Goal: Information Seeking & Learning: Learn about a topic

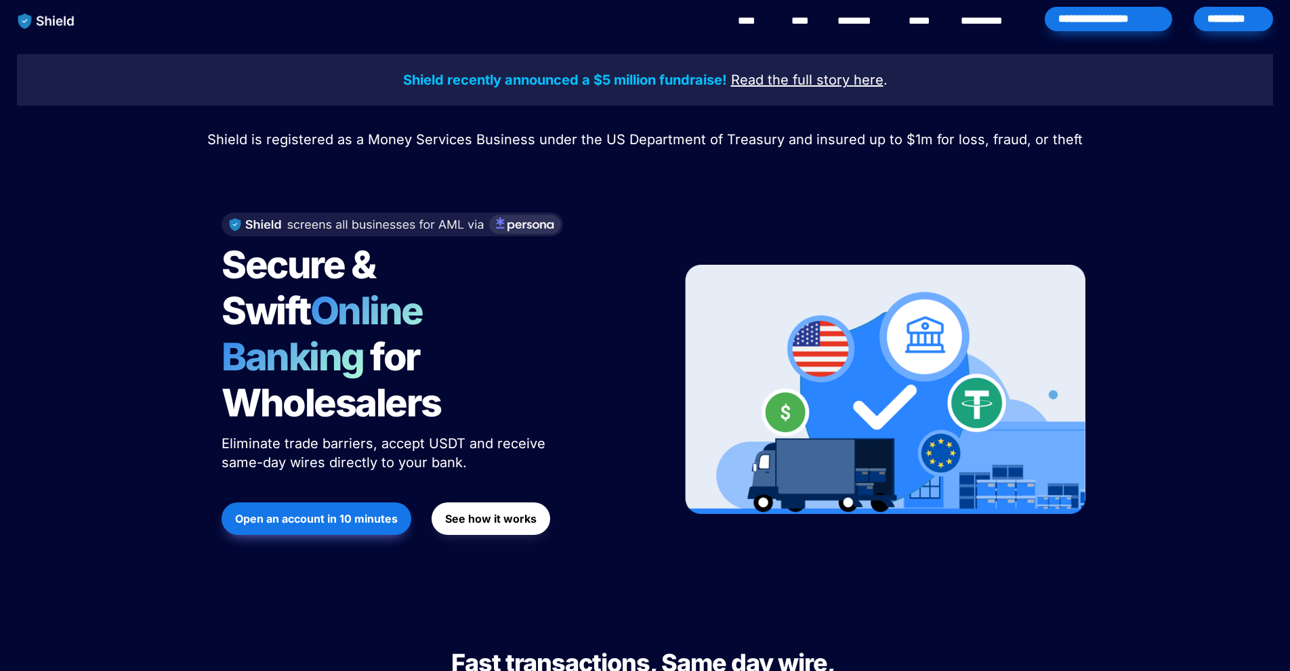
drag, startPoint x: 1110, startPoint y: 364, endPoint x: 815, endPoint y: 356, distance: 294.8
click at [831, 356] on div "Shield recently announced a $5 million fundraise! Read the full story here . Sh…" at bounding box center [645, 324] width 1290 height 567
click at [311, 327] on span "Online Banking" at bounding box center [329, 334] width 215 height 92
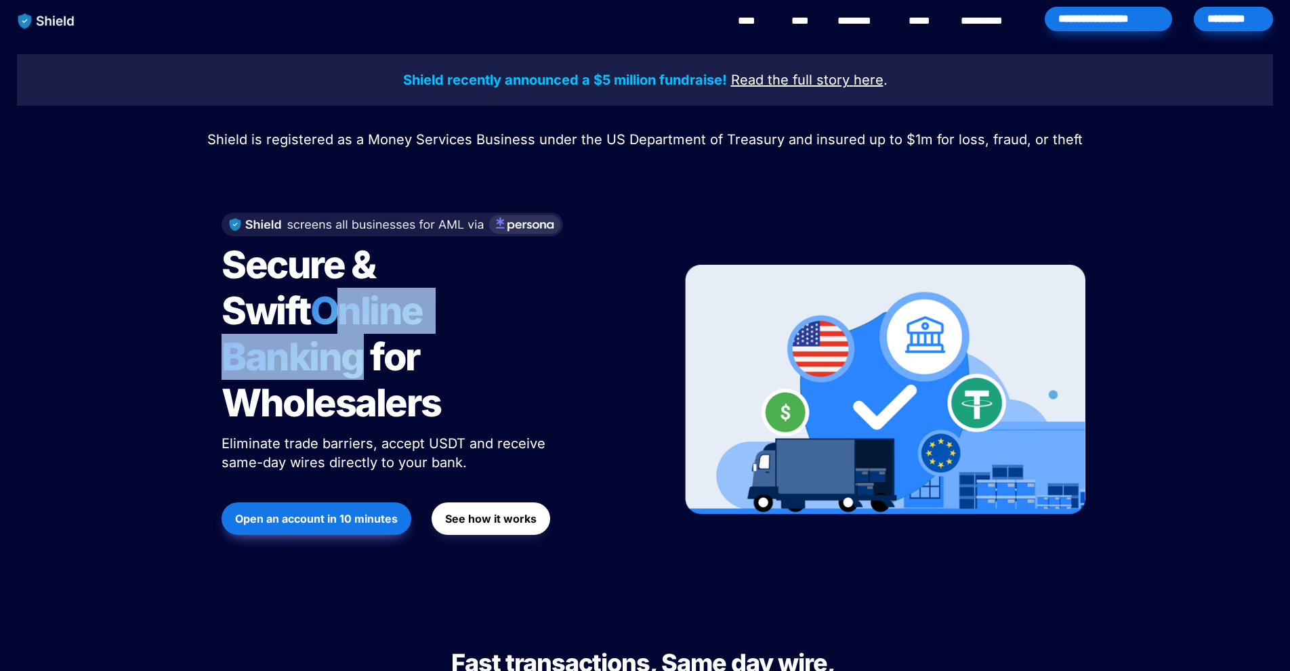
drag, startPoint x: 219, startPoint y: 297, endPoint x: 462, endPoint y: 306, distance: 243.4
click at [462, 306] on div "Shield recently announced a $5 million fundraise! Read the full story here . Sh…" at bounding box center [645, 324] width 1290 height 567
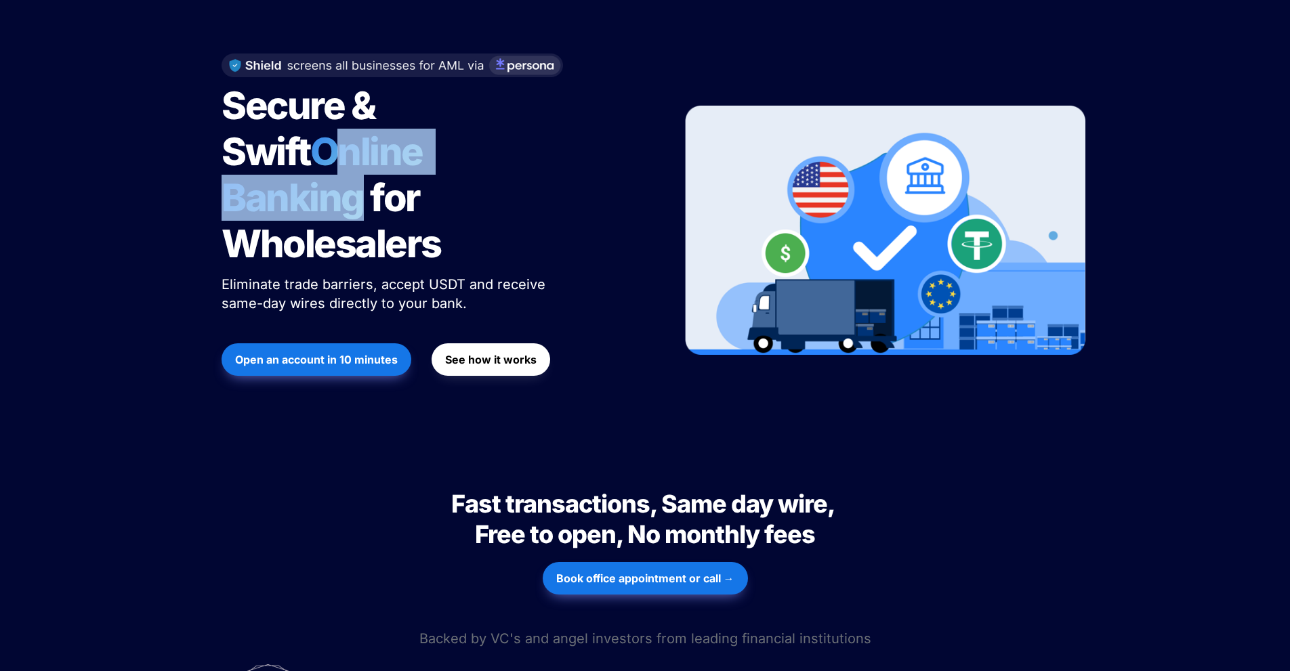
scroll to position [136, 0]
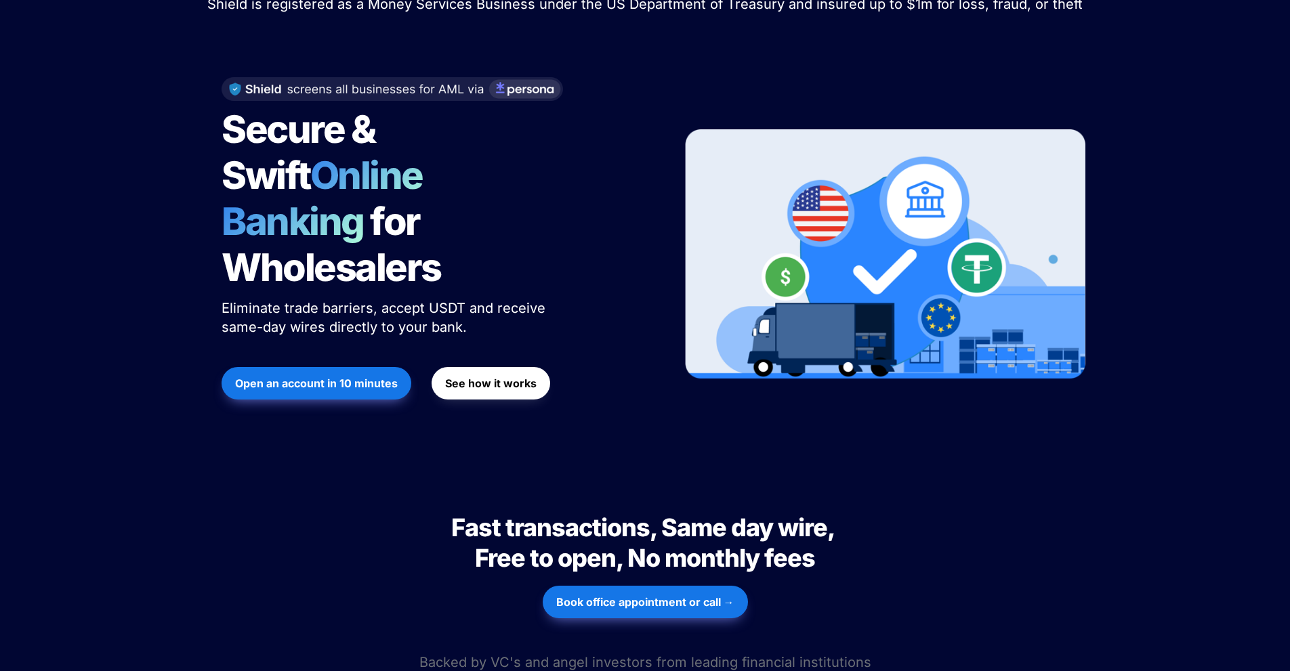
drag, startPoint x: 375, startPoint y: 226, endPoint x: 394, endPoint y: 222, distance: 19.9
click at [376, 224] on span "for Wholesalers" at bounding box center [332, 245] width 220 height 92
drag, startPoint x: 450, startPoint y: 223, endPoint x: 196, endPoint y: 215, distance: 253.5
click at [196, 215] on div "Shield recently announced a $5 million fundraise! Read the full story here . Sh…" at bounding box center [645, 188] width 1290 height 567
click at [363, 196] on span "Online Banking" at bounding box center [329, 198] width 215 height 92
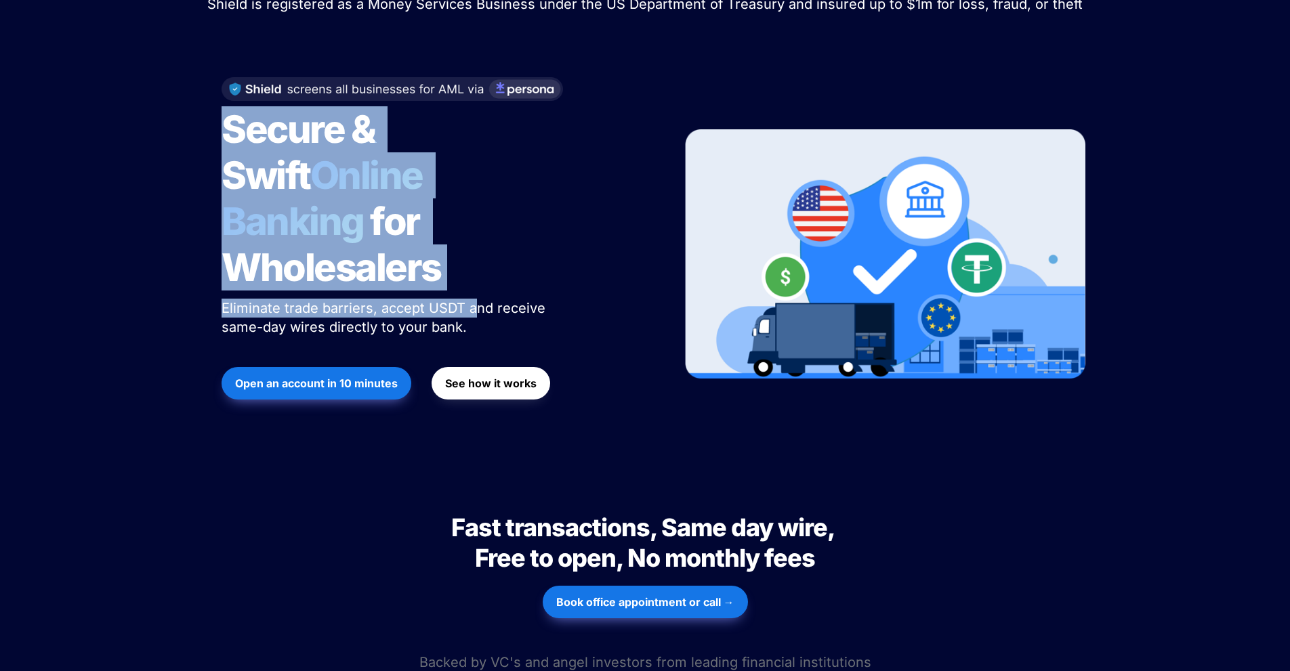
drag, startPoint x: 403, startPoint y: 210, endPoint x: 470, endPoint y: 259, distance: 83.3
click at [470, 259] on div "Secure & Swift Online Banking for Wholesalers Eliminate trade barriers, accept …" at bounding box center [435, 254] width 460 height 381
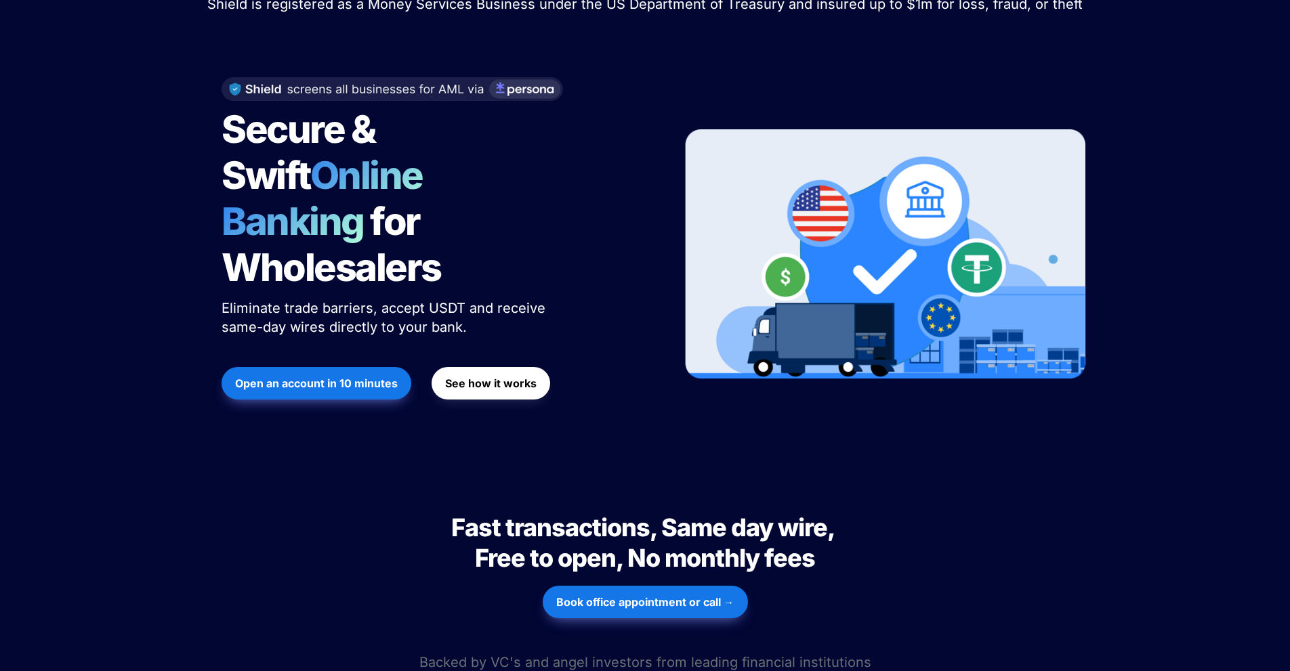
click at [484, 300] on span "Eliminate trade barriers, accept USDT and receive same-day wires directly to yo…" at bounding box center [386, 317] width 328 height 35
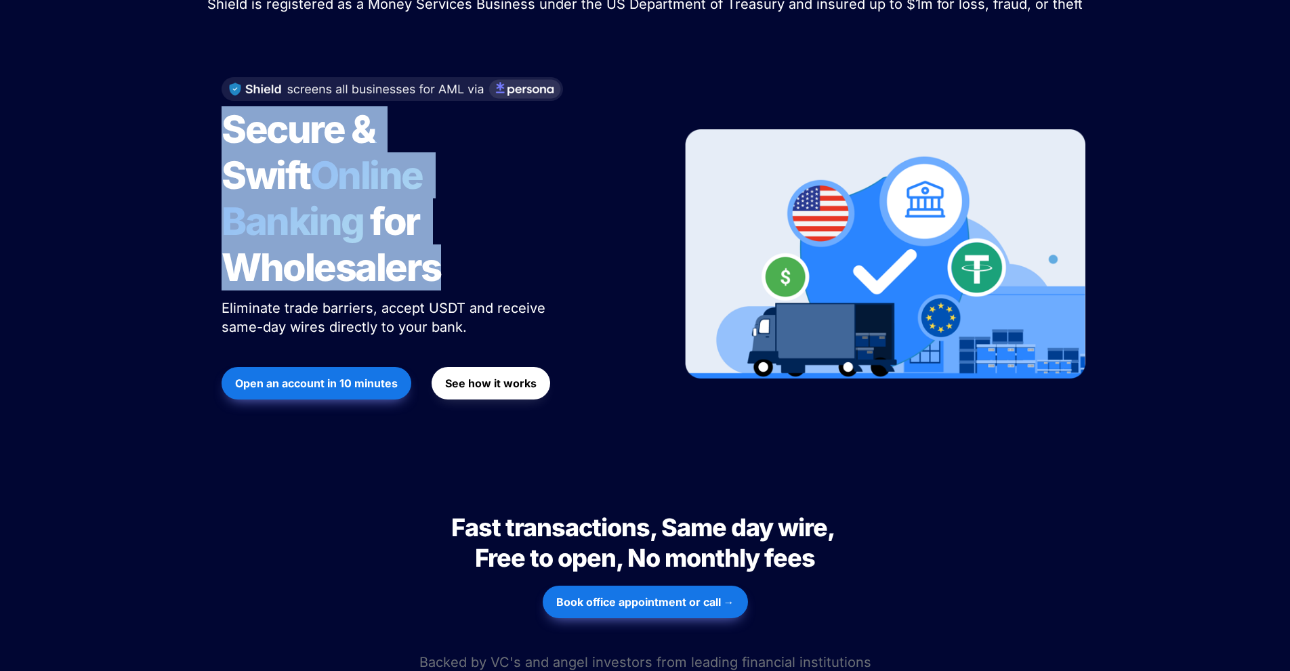
drag, startPoint x: 456, startPoint y: 242, endPoint x: 158, endPoint y: 115, distance: 323.9
click at [158, 115] on div "Shield recently announced a $5 million fundraise! Read the full story here . Sh…" at bounding box center [645, 188] width 1290 height 567
drag, startPoint x: 318, startPoint y: 153, endPoint x: 313, endPoint y: 184, distance: 30.9
click at [318, 154] on span "Online Banking" at bounding box center [329, 198] width 215 height 92
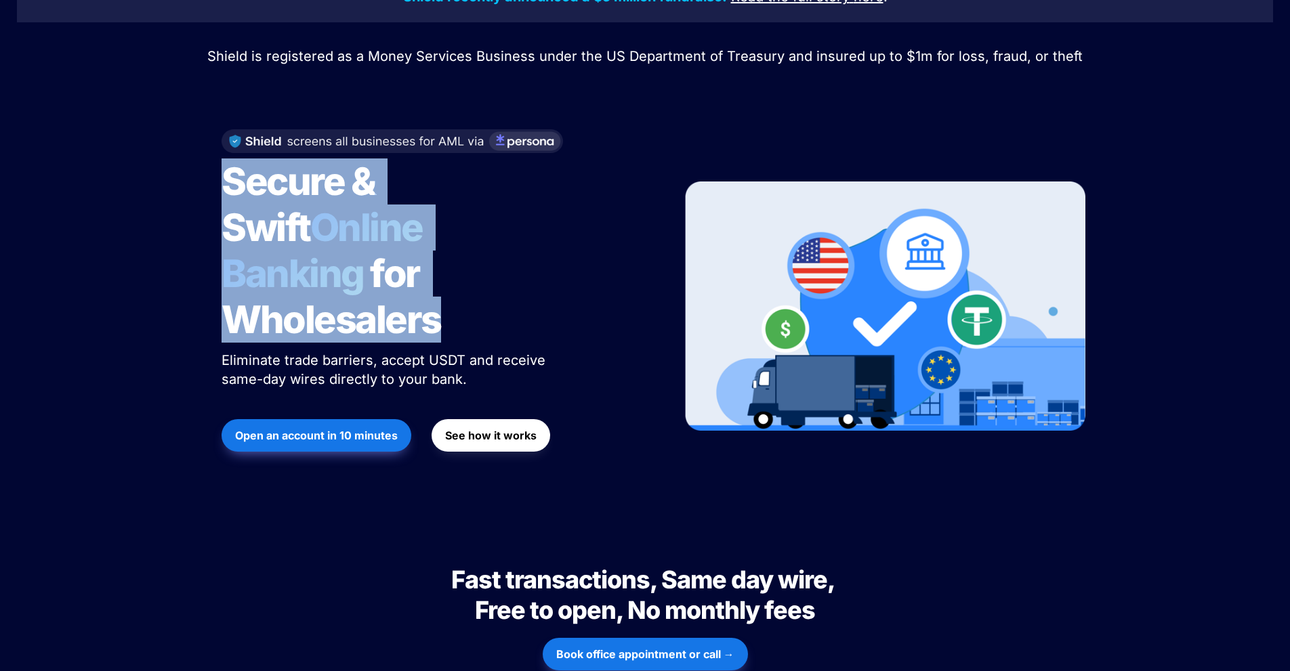
scroll to position [0, 0]
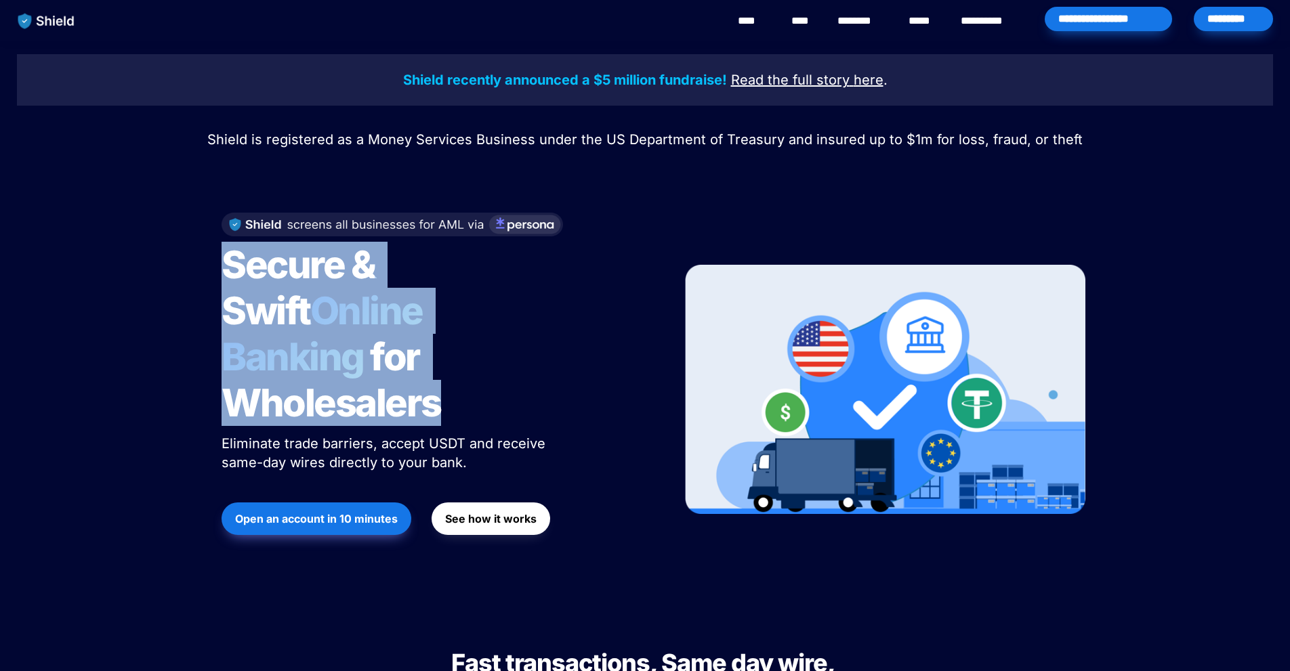
click at [1231, 10] on div "*********" at bounding box center [1233, 19] width 79 height 24
